Goal: Task Accomplishment & Management: Manage account settings

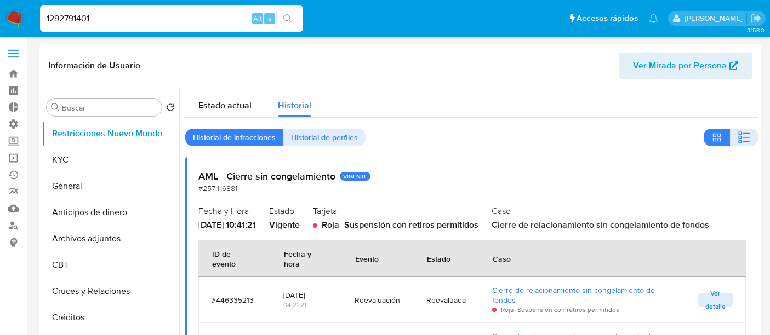
select select "10"
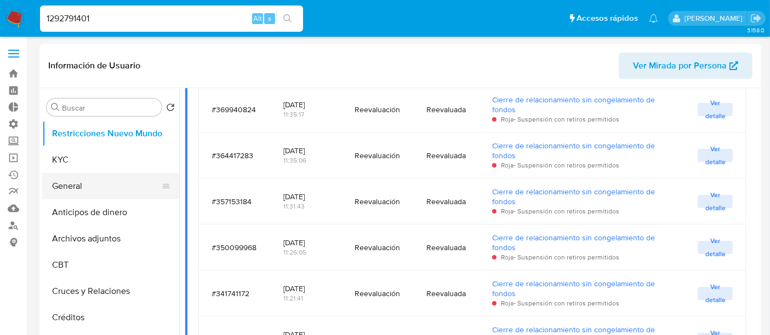
click at [83, 183] on button "General" at bounding box center [106, 186] width 128 height 26
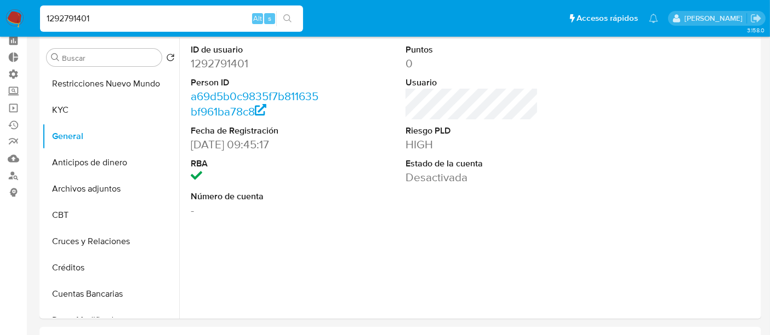
scroll to position [55, 0]
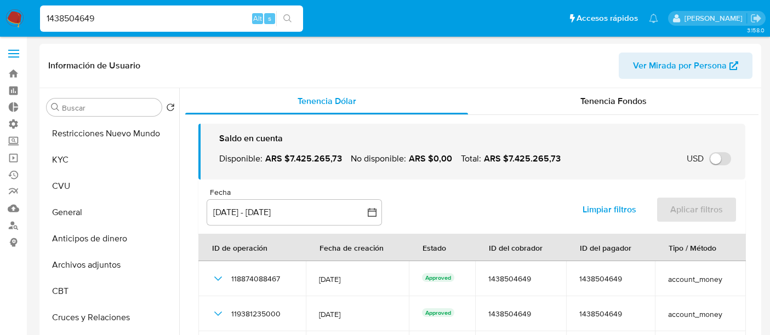
select select "10"
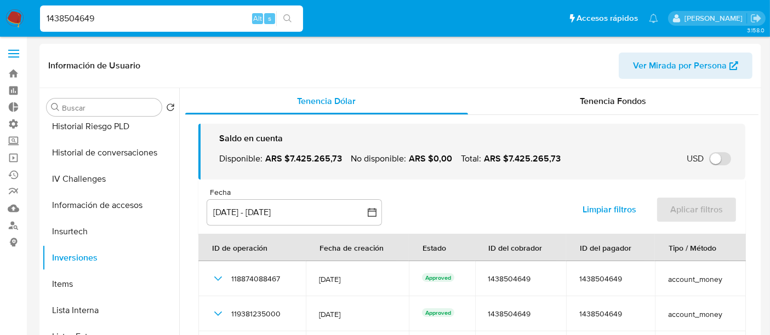
click at [12, 24] on img at bounding box center [14, 18] width 19 height 19
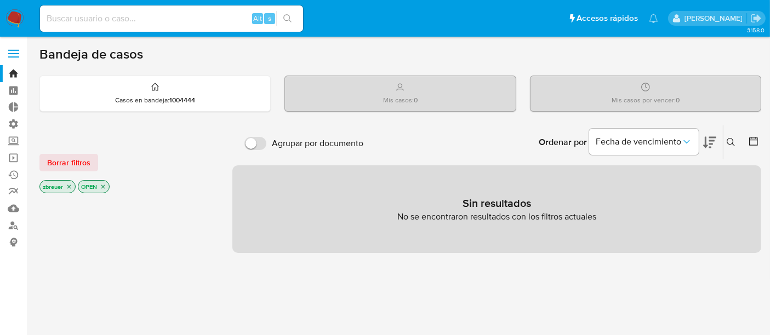
click at [70, 190] on p "zbreuer" at bounding box center [57, 187] width 35 height 12
click at [68, 185] on icon "close-filter" at bounding box center [69, 187] width 4 height 4
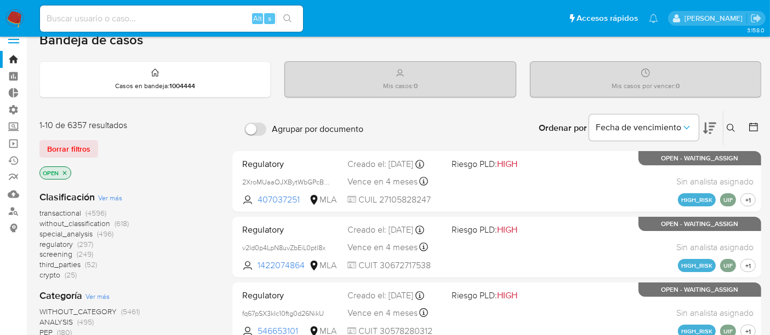
scroll to position [7, 0]
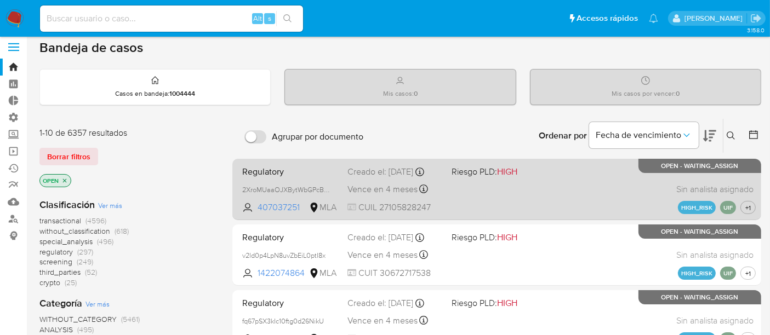
click at [585, 184] on div "Regulatory 2XroMUaaOJXBytWbGPcBHBcS 407037251 MLA Riesgo PLD: HIGH Creado el: […" at bounding box center [497, 189] width 518 height 55
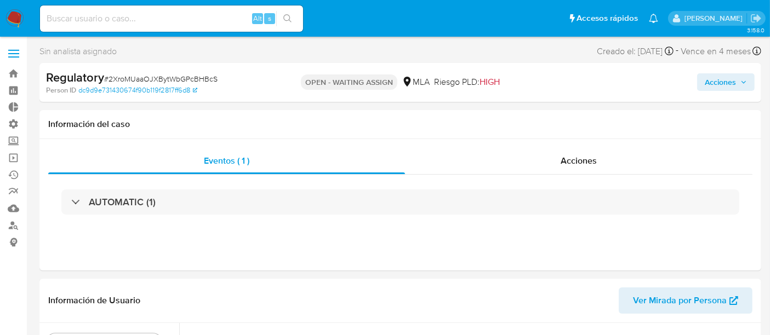
select select "10"
click at [658, 16] on icon "Notificaciones" at bounding box center [653, 18] width 9 height 9
click at [451, 26] on ul "Pausado Ver notificaciones Alt s Accesos rápidos Presiona las siguientes teclas…" at bounding box center [349, 17] width 629 height 27
click at [10, 15] on img at bounding box center [14, 18] width 19 height 19
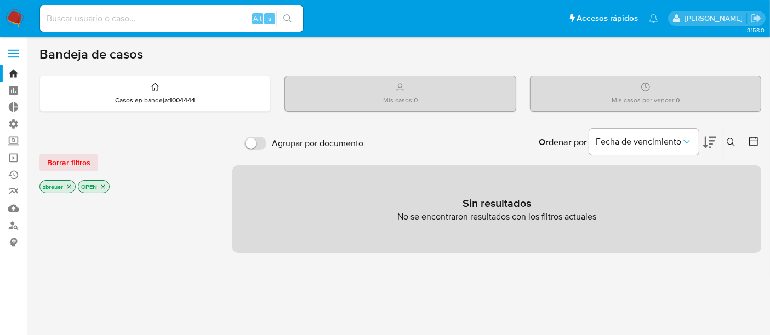
click at [70, 186] on icon "close-filter" at bounding box center [69, 187] width 7 height 7
